Goal: Find specific page/section: Find specific page/section

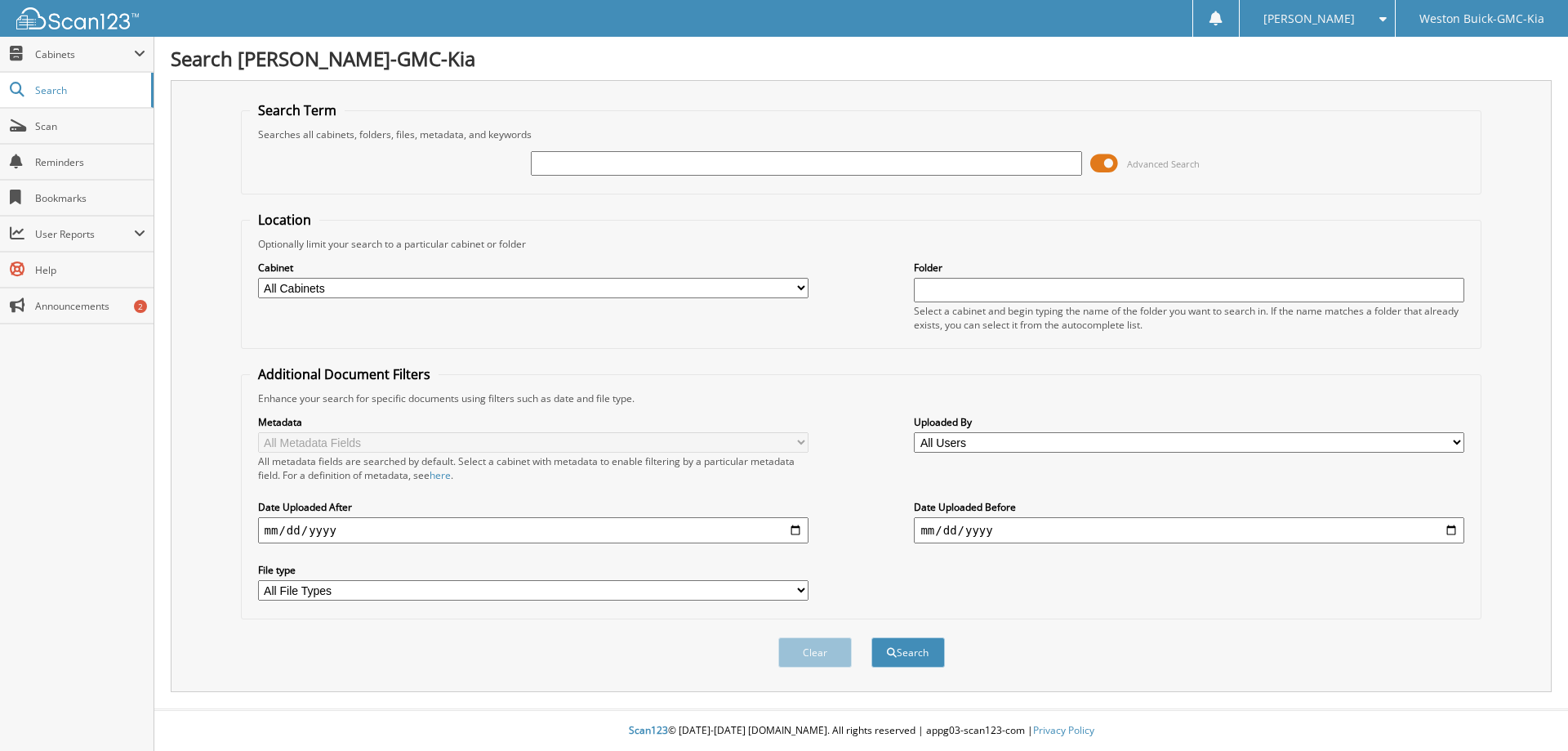
click at [597, 168] on input "text" at bounding box center [806, 163] width 551 height 25
type input "123288"
click at [871, 638] on button "Search" at bounding box center [908, 653] width 74 height 30
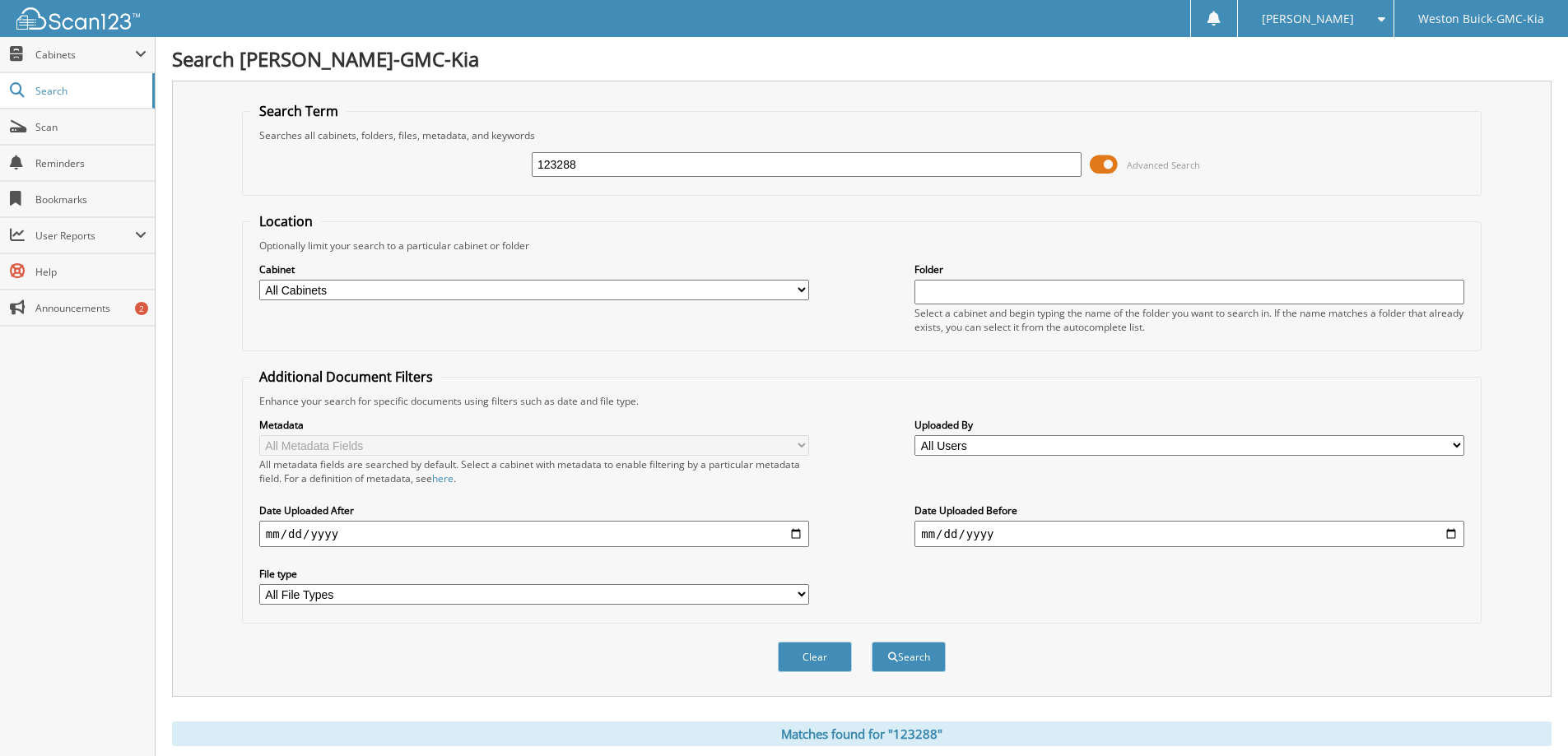
drag, startPoint x: 594, startPoint y: 160, endPoint x: 241, endPoint y: 190, distance: 354.3
click at [242, 190] on fieldset "Search Term Searches all cabinets, folders, files, metadata, and keywords 12328…" at bounding box center [861, 148] width 1239 height 93
type input "122759"
click at [871, 642] on button "Search" at bounding box center [908, 657] width 74 height 31
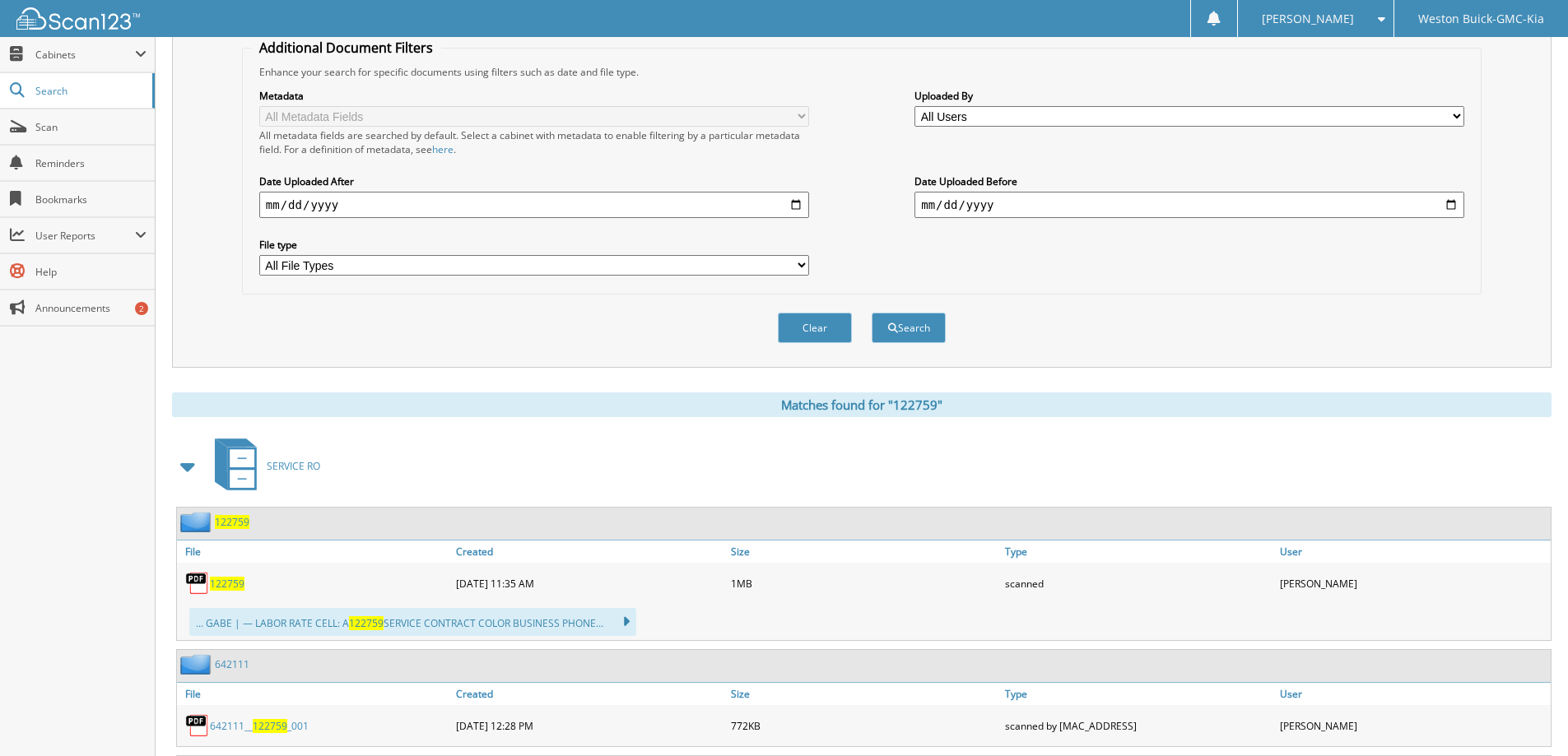
scroll to position [411, 0]
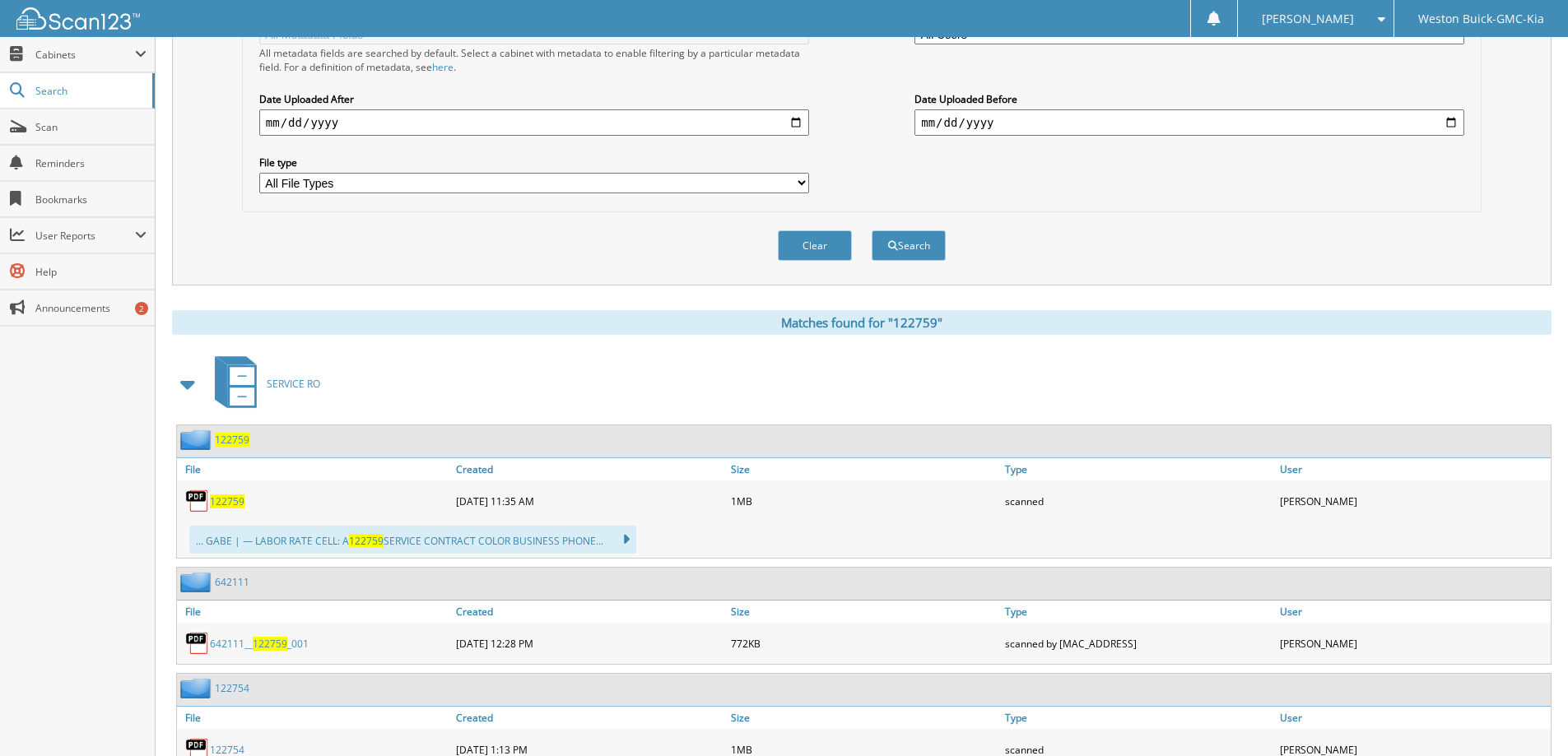
click at [242, 502] on span "122759" at bounding box center [227, 501] width 35 height 14
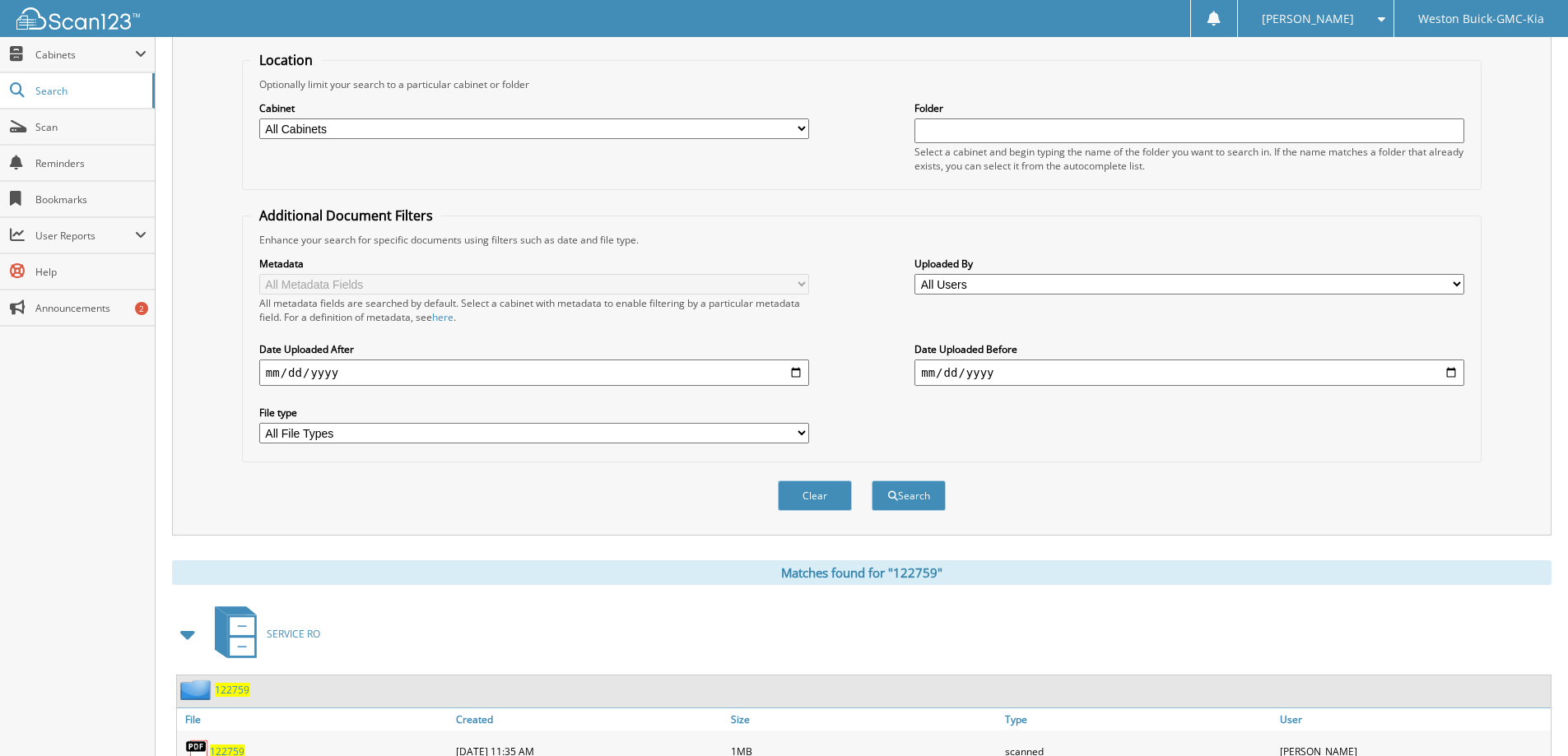
scroll to position [0, 0]
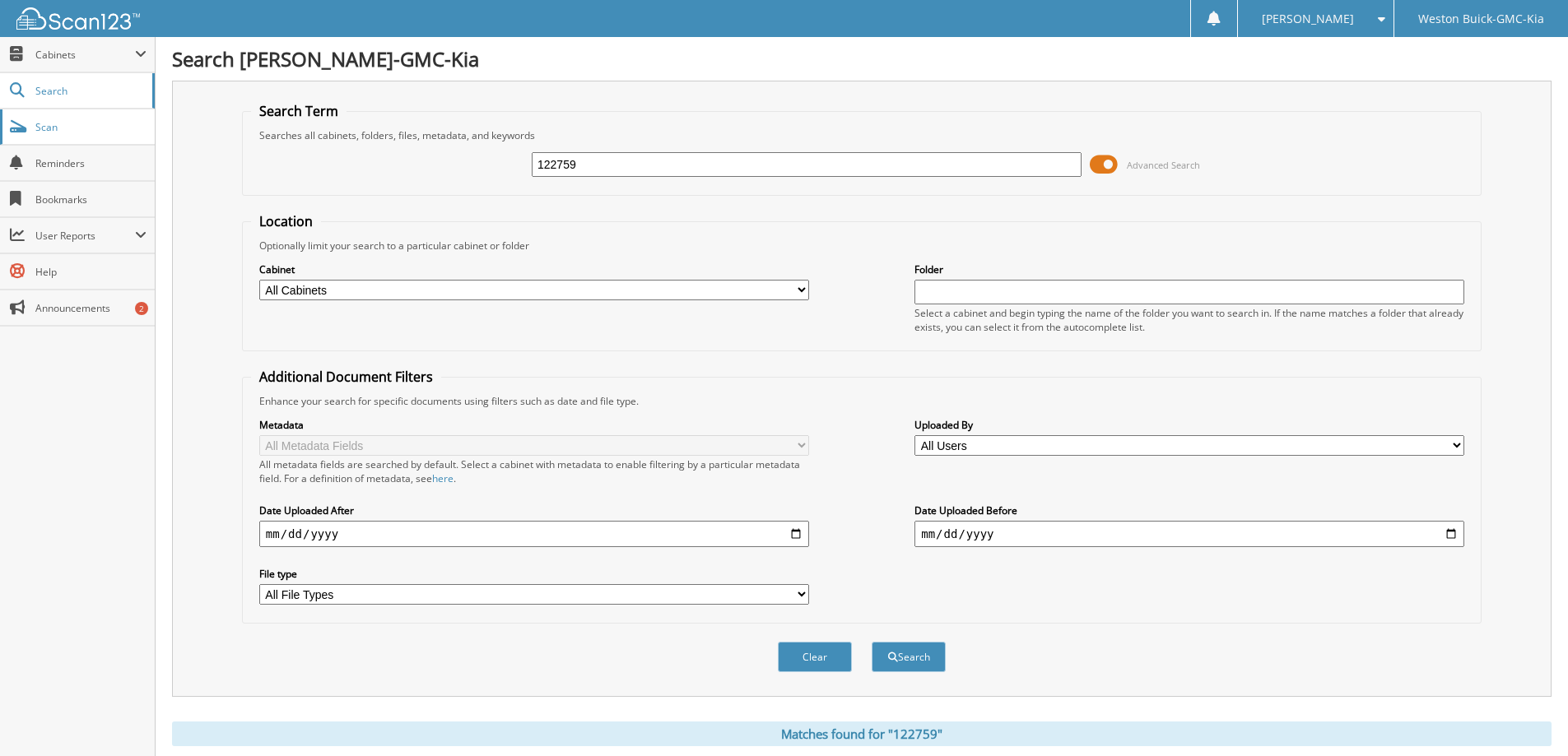
click at [47, 130] on span "Scan" at bounding box center [91, 126] width 111 height 14
